Goal: Browse casually: Explore the website without a specific task or goal

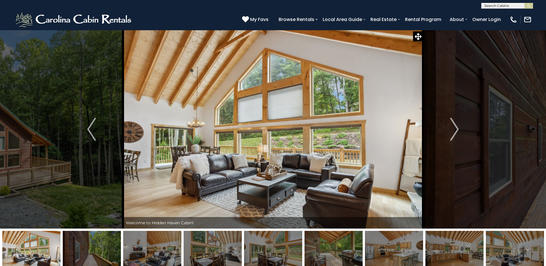
click at [50, 238] on img at bounding box center [31, 249] width 58 height 36
click at [84, 240] on img at bounding box center [92, 249] width 58 height 36
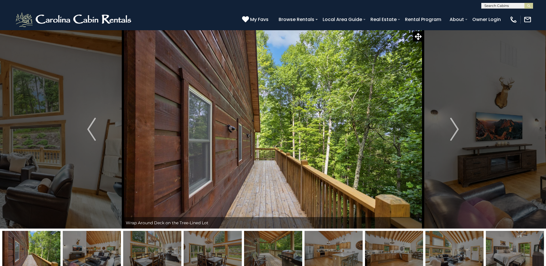
click at [97, 249] on img at bounding box center [92, 249] width 58 height 36
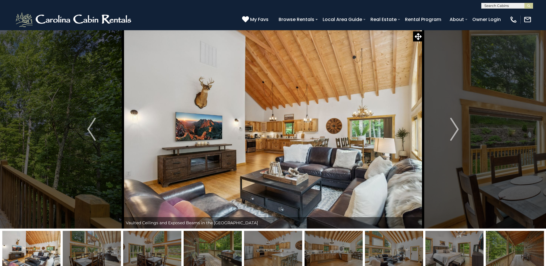
click at [102, 239] on img at bounding box center [92, 249] width 58 height 36
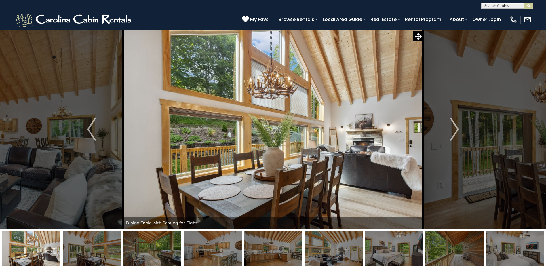
click at [140, 241] on img at bounding box center [152, 249] width 58 height 36
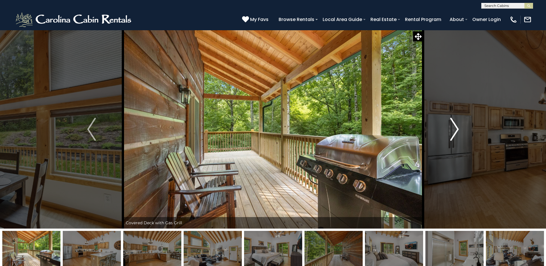
click at [456, 128] on img "Next" at bounding box center [454, 129] width 9 height 23
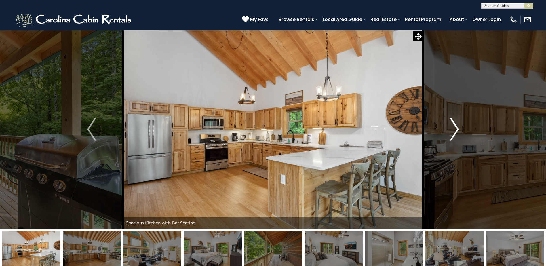
click at [455, 128] on img "Next" at bounding box center [454, 129] width 9 height 23
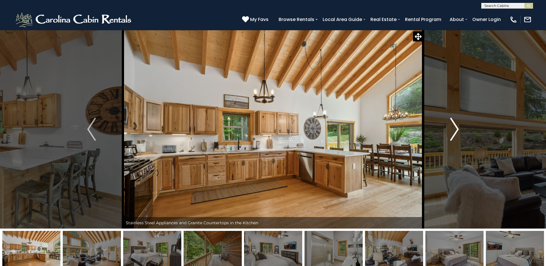
click at [455, 128] on img "Next" at bounding box center [454, 129] width 9 height 23
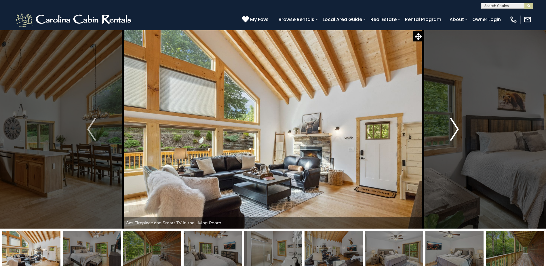
click at [455, 128] on img "Next" at bounding box center [454, 129] width 9 height 23
